Goal: Task Accomplishment & Management: Use online tool/utility

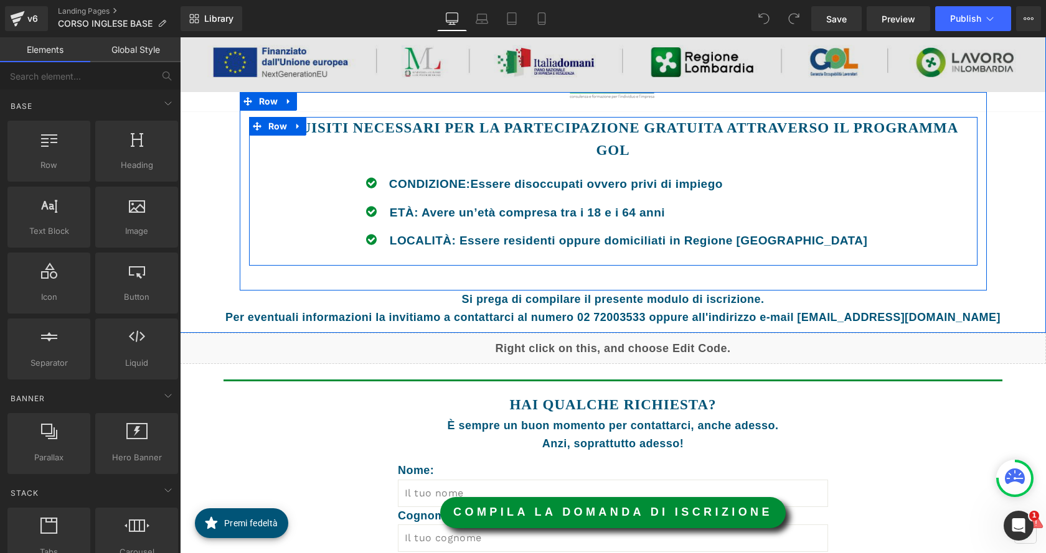
scroll to position [1245, 0]
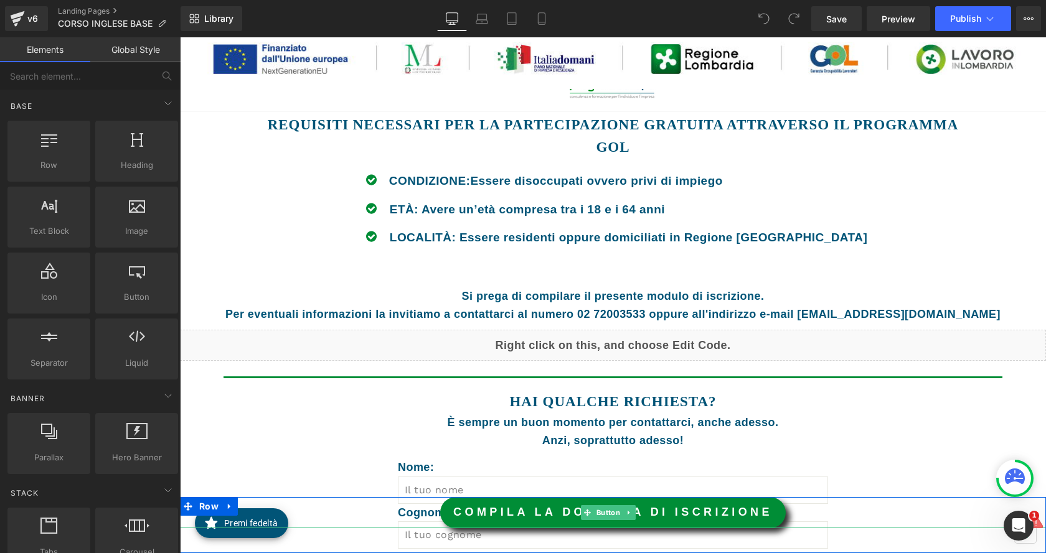
click at [672, 514] on link "COMPILA LA DOMANDA DI ISCRIZIONE" at bounding box center [612, 512] width 345 height 31
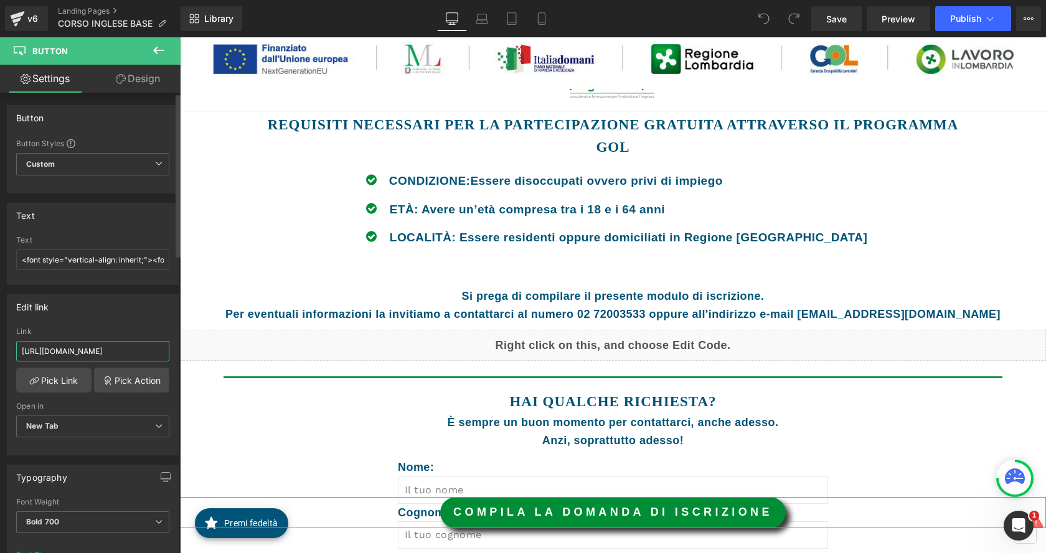
click at [65, 351] on input "[URL][DOMAIN_NAME]" at bounding box center [92, 351] width 153 height 21
click at [141, 382] on link "Pick Action" at bounding box center [131, 380] width 75 height 25
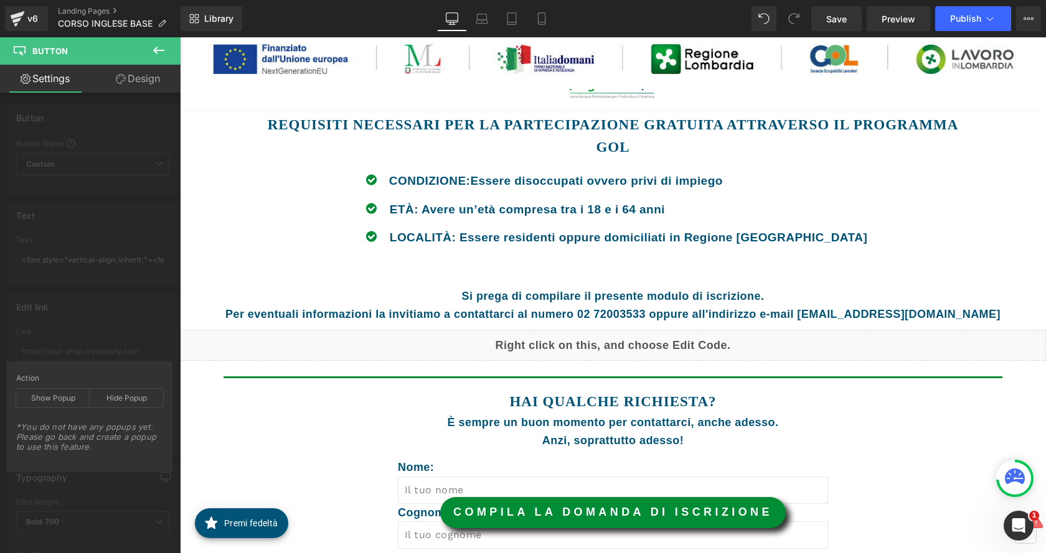
click at [285, 477] on body "Vai al contenuto Chiudi menù Formazione Privati (online)" at bounding box center [613, 77] width 866 height 2571
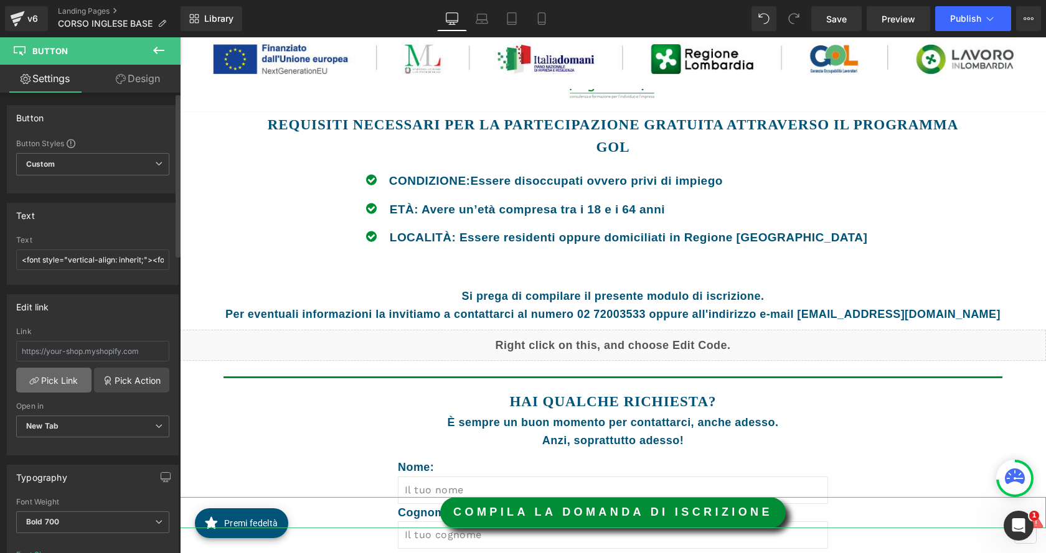
click at [72, 382] on link "Pick Link" at bounding box center [53, 380] width 75 height 25
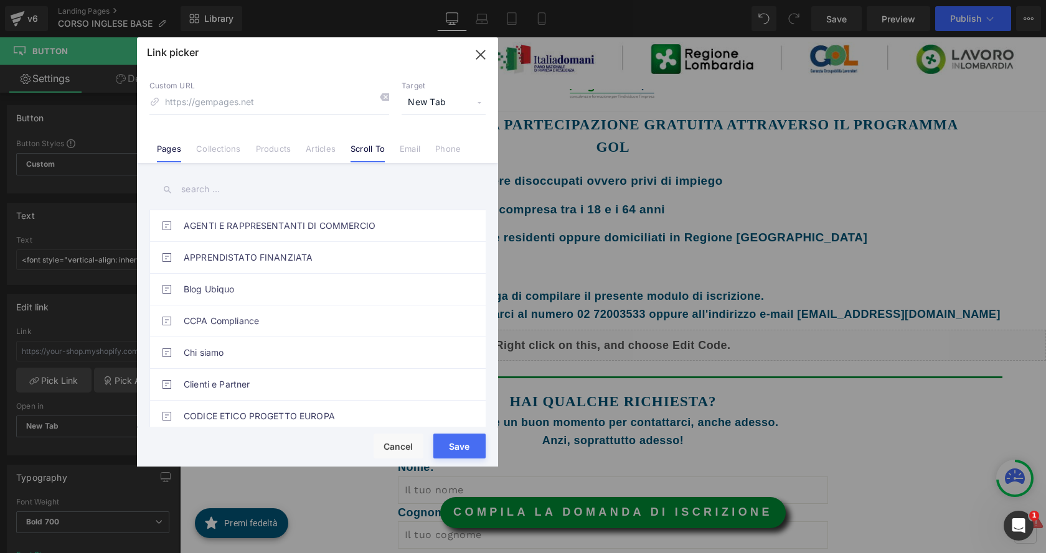
click at [370, 148] on link "Scroll To" at bounding box center [367, 153] width 34 height 19
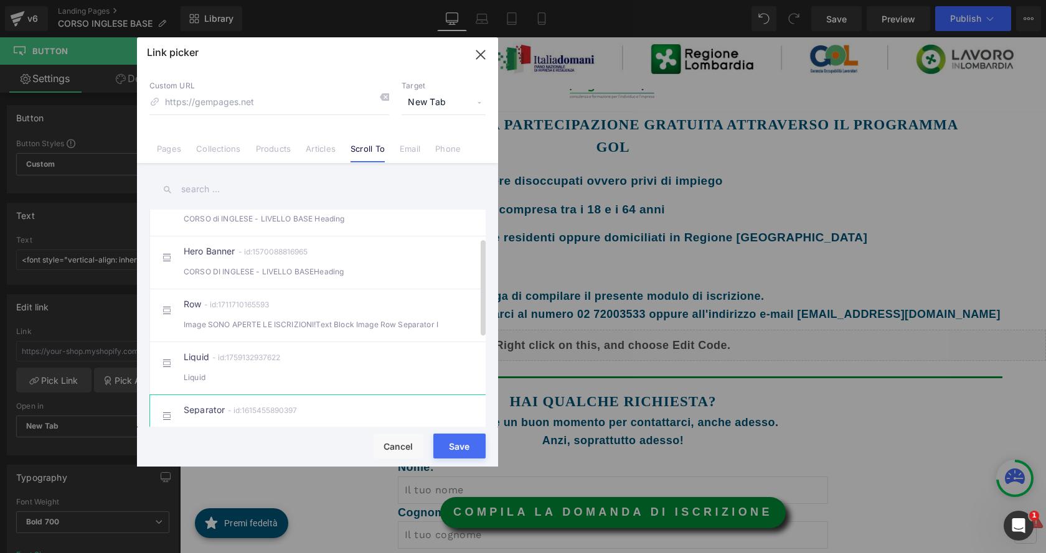
scroll to position [62, 0]
click at [309, 376] on div "Liquid - id:1759132937622 Liquid" at bounding box center [337, 369] width 306 height 31
type input "#m-1759132937622"
click at [458, 441] on button "Save" at bounding box center [459, 446] width 52 height 25
type input "#m-1759132937622"
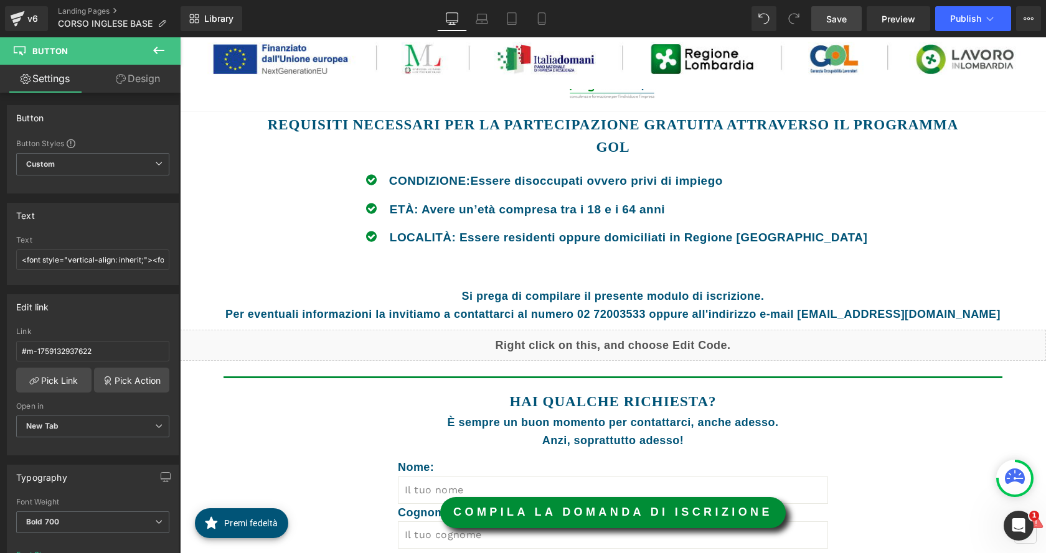
click at [832, 17] on span "Save" at bounding box center [836, 18] width 21 height 13
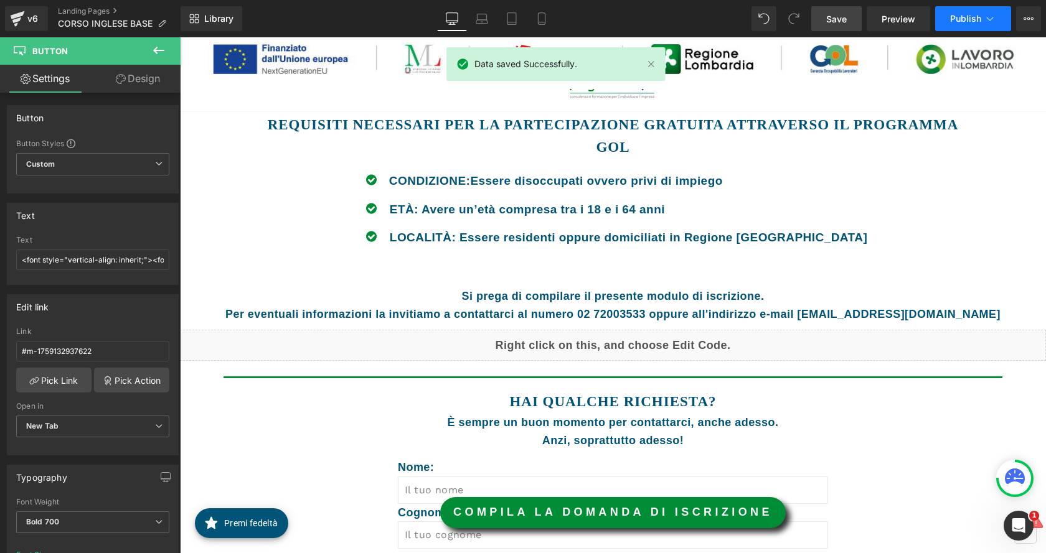
click at [969, 20] on span "Publish" at bounding box center [965, 19] width 31 height 10
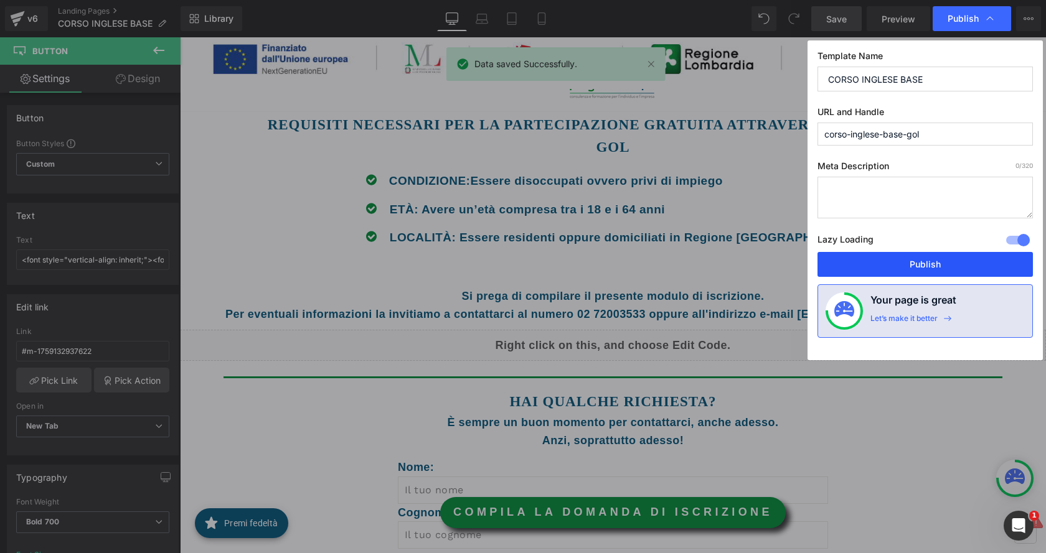
click at [954, 259] on button "Publish" at bounding box center [924, 264] width 215 height 25
